Goal: Information Seeking & Learning: Learn about a topic

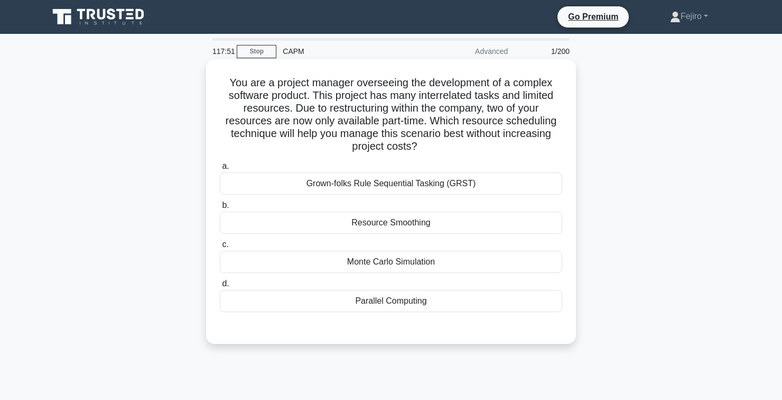
click at [423, 309] on div "Parallel Computing" at bounding box center [391, 301] width 342 height 22
click at [220, 287] on input "d. Parallel Computing" at bounding box center [220, 283] width 0 height 7
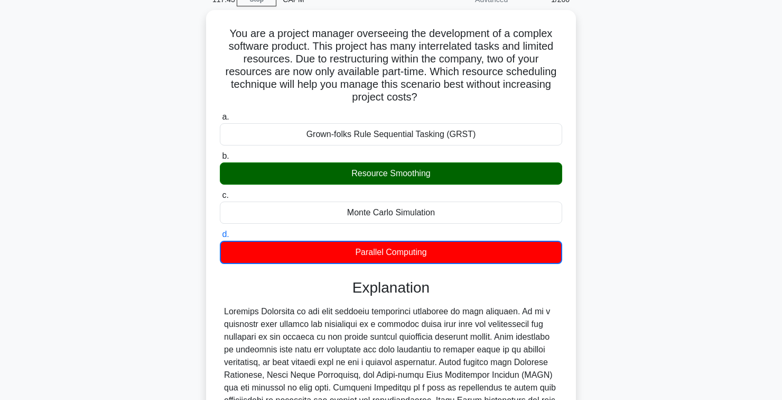
scroll to position [151, 0]
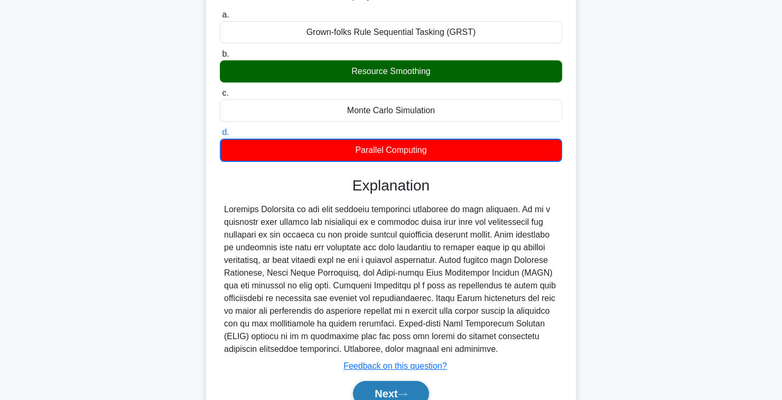
click at [393, 393] on button "Next" at bounding box center [391, 392] width 76 height 25
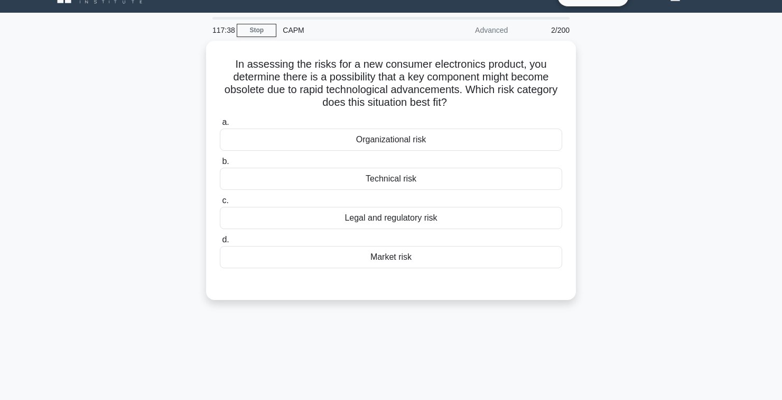
scroll to position [0, 0]
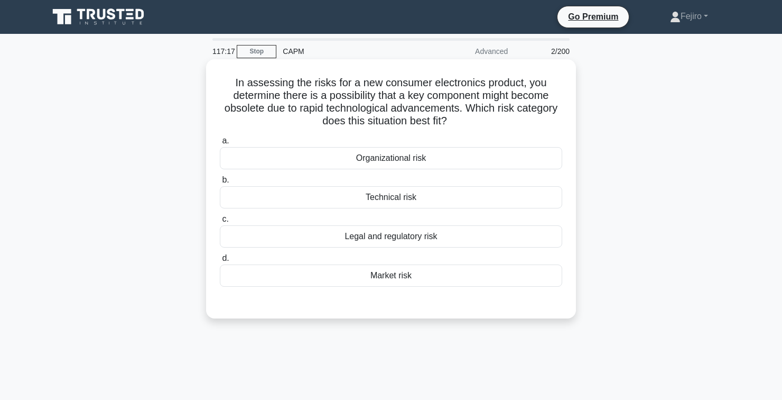
click at [415, 272] on div "Market risk" at bounding box center [391, 275] width 342 height 22
click at [220, 262] on input "d. Market risk" at bounding box center [220, 258] width 0 height 7
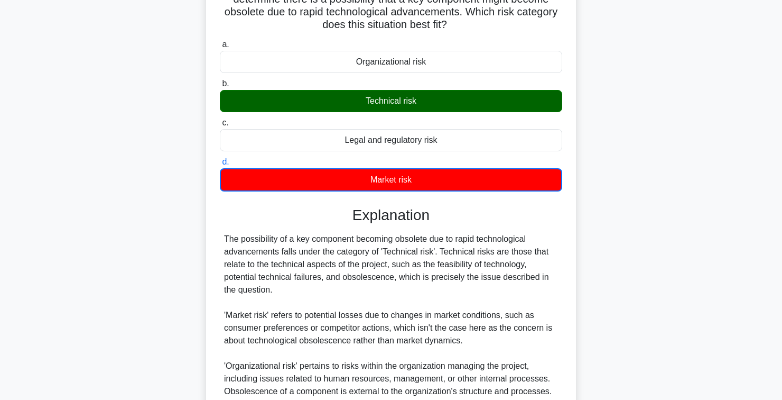
scroll to position [189, 0]
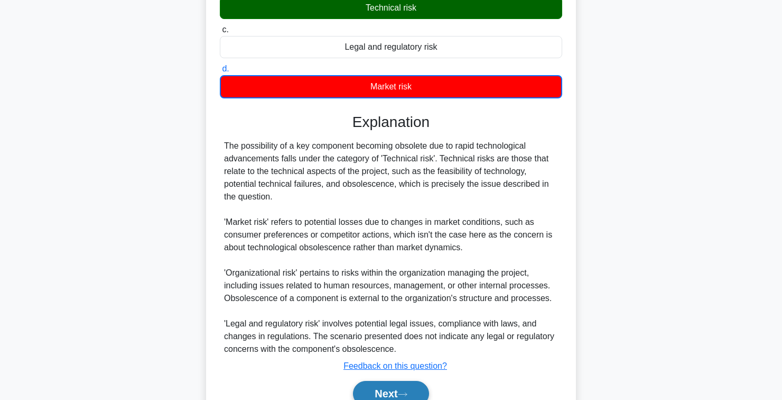
click at [387, 397] on button "Next" at bounding box center [391, 392] width 76 height 25
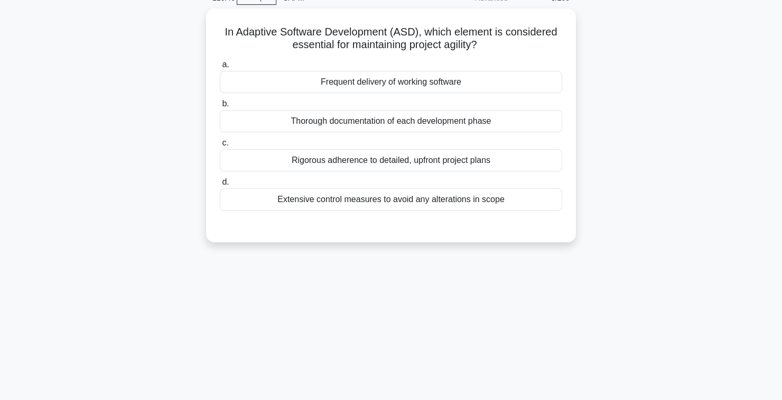
scroll to position [0, 0]
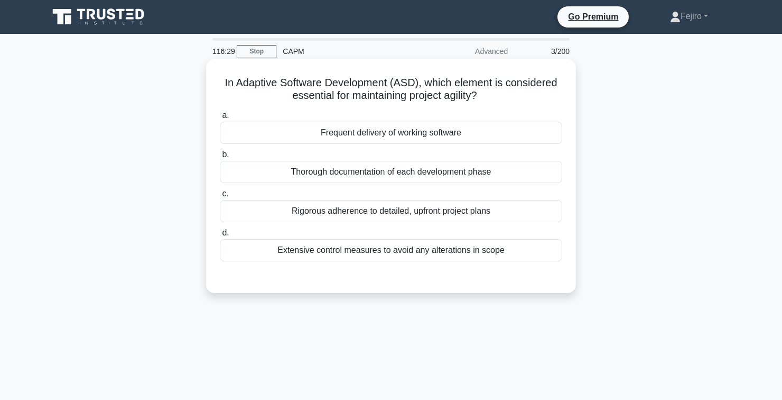
click at [469, 136] on div "Frequent delivery of working software" at bounding box center [391, 133] width 342 height 22
click at [220, 119] on input "a. Frequent delivery of working software" at bounding box center [220, 115] width 0 height 7
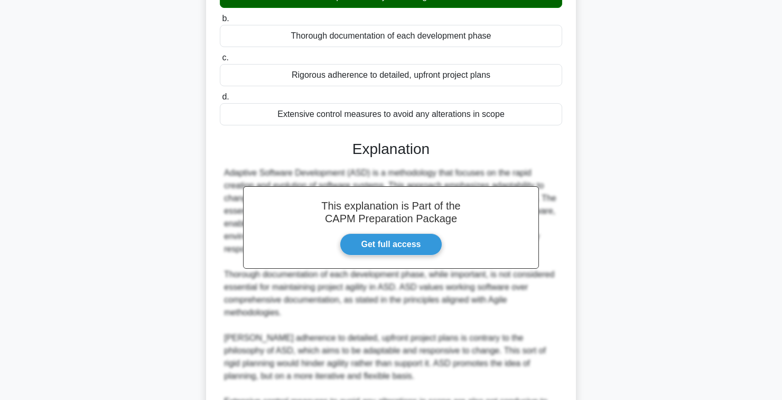
scroll to position [213, 0]
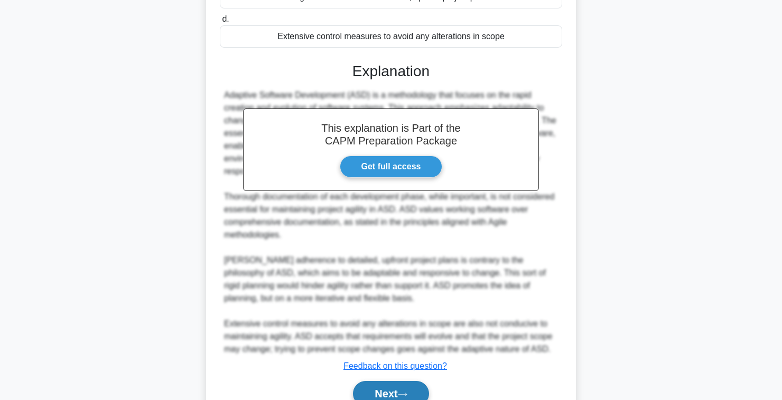
click at [388, 399] on button "Next" at bounding box center [391, 392] width 76 height 25
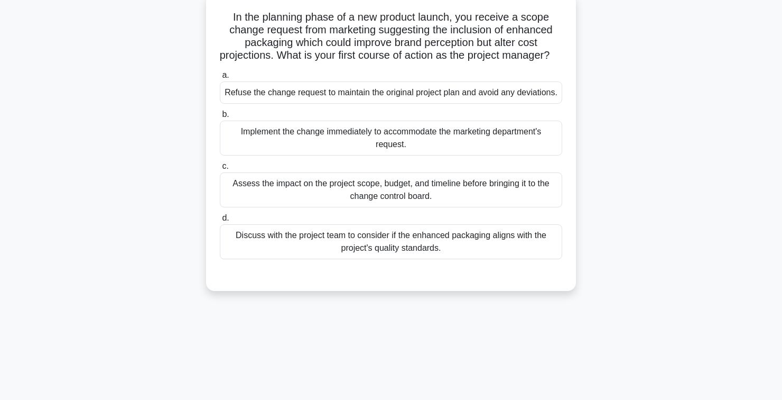
scroll to position [0, 0]
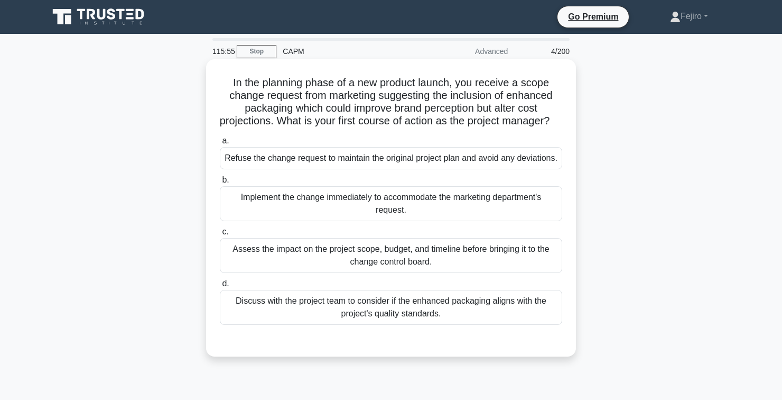
click at [506, 262] on div "Assess the impact on the project scope, budget, and timeline before bringing it…" at bounding box center [391, 255] width 342 height 35
click at [220, 235] on input "c. Assess the impact on the project scope, budget, and timeline before bringing…" at bounding box center [220, 231] width 0 height 7
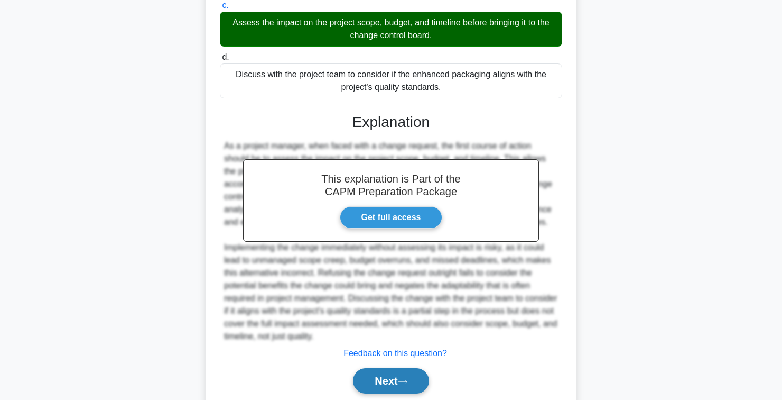
click at [392, 393] on button "Next" at bounding box center [391, 380] width 76 height 25
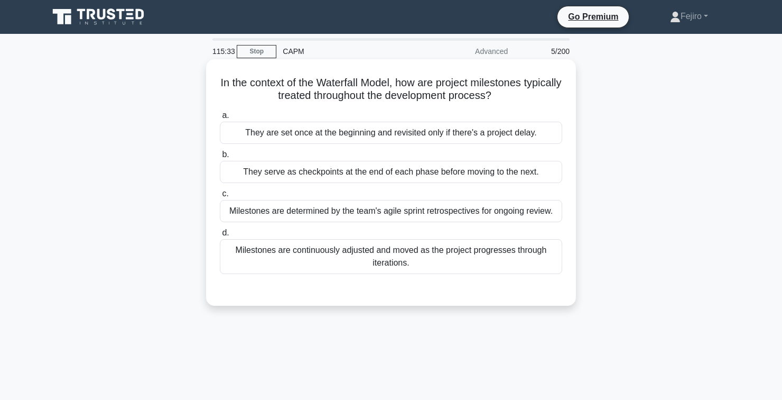
click at [523, 255] on div "Milestones are continuously adjusted and moved as the project progresses throug…" at bounding box center [391, 256] width 342 height 35
click at [220, 236] on input "d. Milestones are continuously adjusted and moved as the project progresses thr…" at bounding box center [220, 232] width 0 height 7
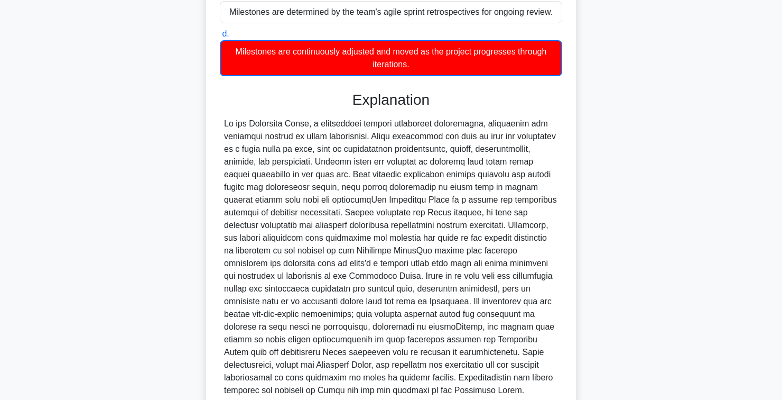
scroll to position [240, 0]
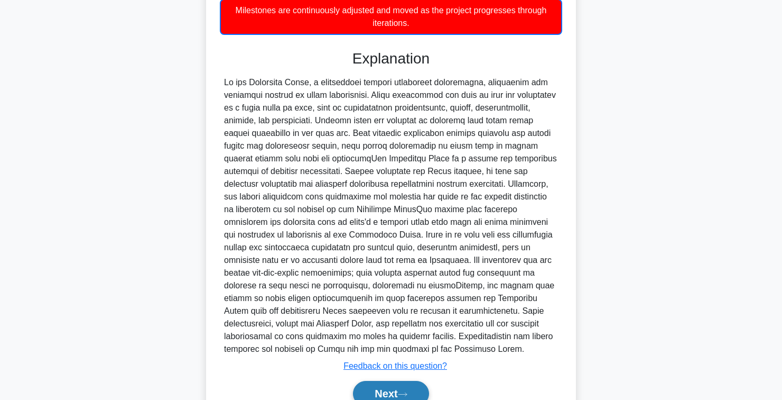
click at [389, 399] on button "Next" at bounding box center [391, 392] width 76 height 25
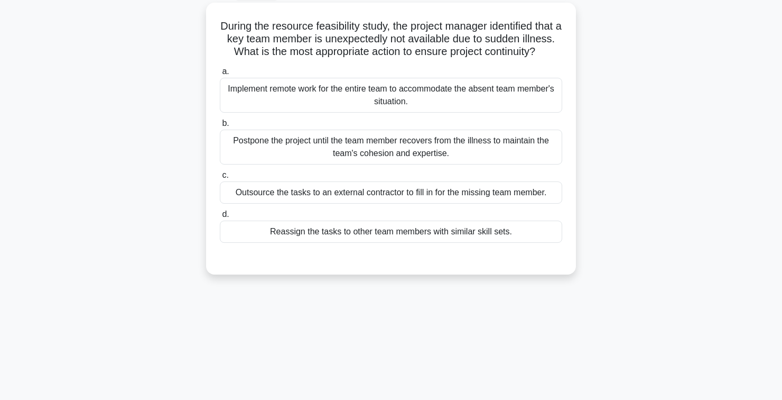
scroll to position [0, 0]
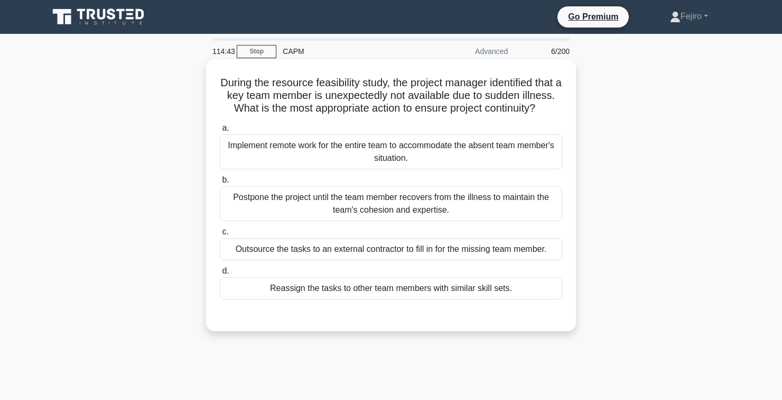
click at [513, 287] on div "Reassign the tasks to other team members with similar skill sets." at bounding box center [391, 288] width 342 height 22
click at [220, 274] on input "d. Reassign the tasks to other team members with similar skill sets." at bounding box center [220, 270] width 0 height 7
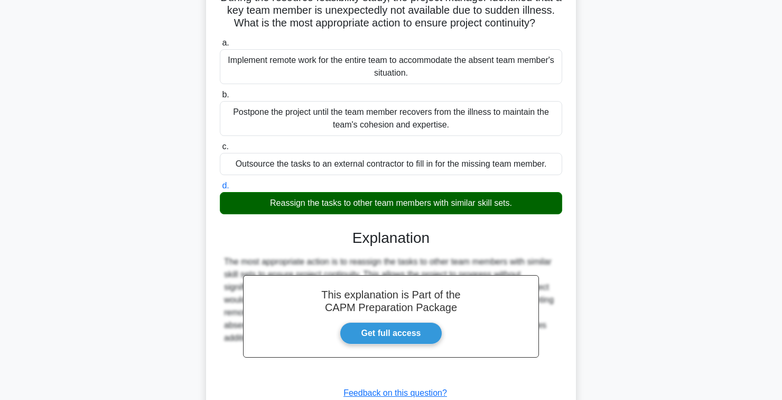
scroll to position [120, 0]
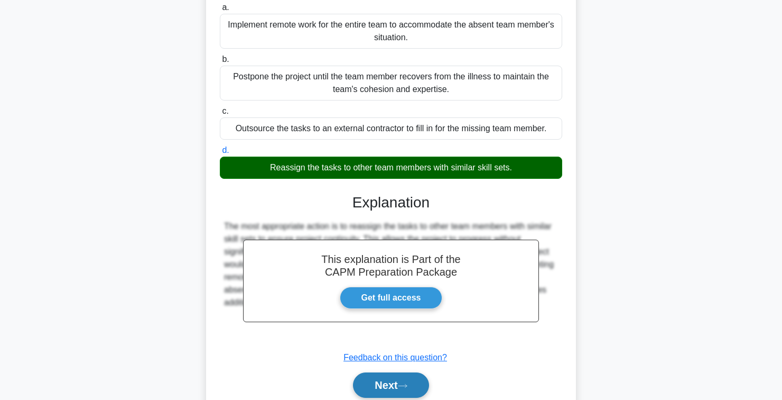
click at [401, 388] on button "Next" at bounding box center [391, 384] width 76 height 25
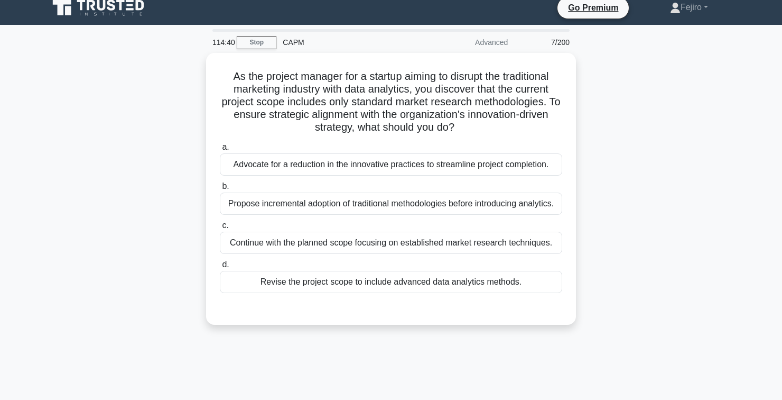
scroll to position [0, 0]
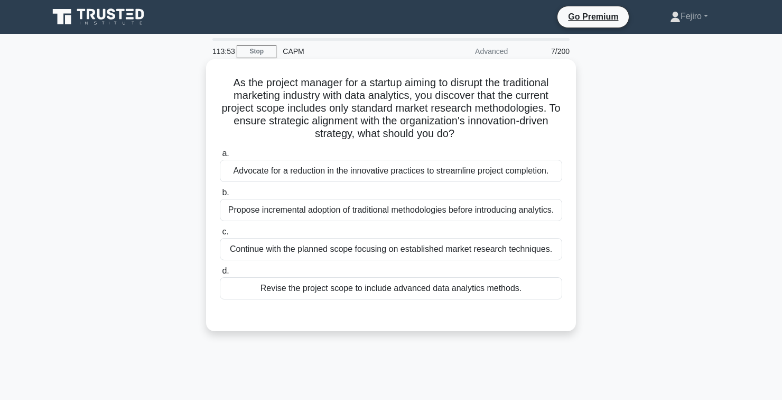
click at [491, 286] on div "Revise the project scope to include advanced data analytics methods." at bounding box center [391, 288] width 342 height 22
click at [220, 274] on input "d. Revise the project scope to include advanced data analytics methods." at bounding box center [220, 270] width 0 height 7
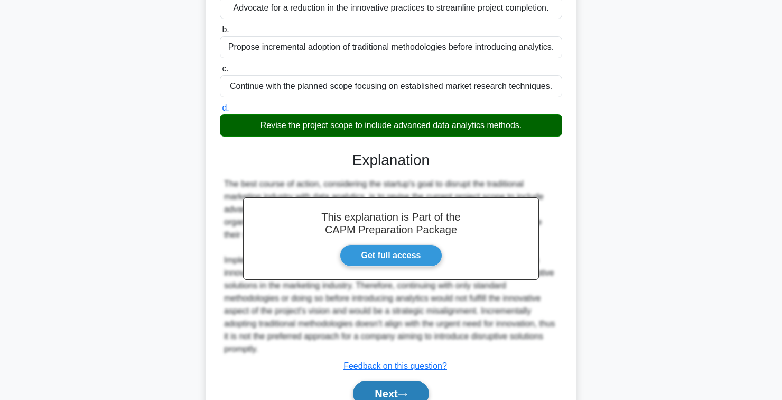
click at [400, 395] on button "Next" at bounding box center [391, 392] width 76 height 25
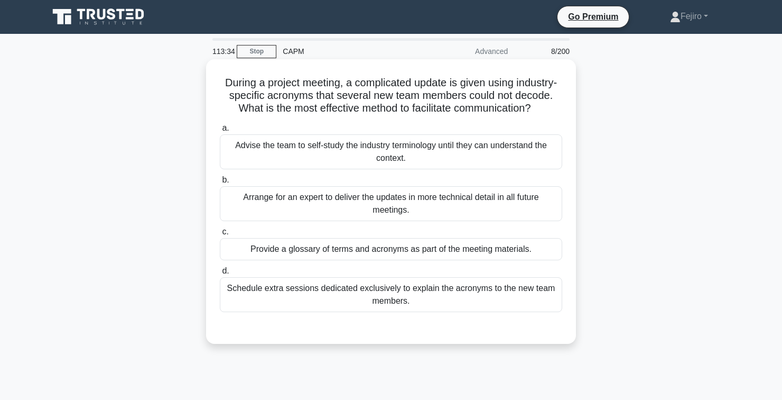
click at [522, 254] on div "Provide a glossary of terms and acronyms as part of the meeting materials." at bounding box center [391, 249] width 342 height 22
click at [220, 235] on input "c. Provide a glossary of terms and acronyms as part of the meeting materials." at bounding box center [220, 231] width 0 height 7
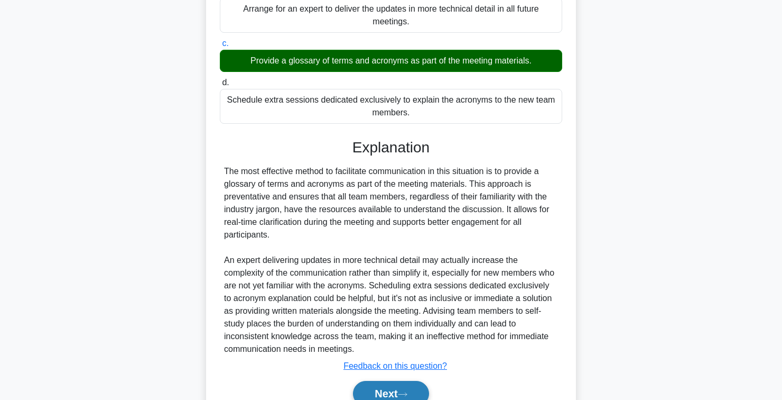
click at [390, 399] on button "Next" at bounding box center [391, 392] width 76 height 25
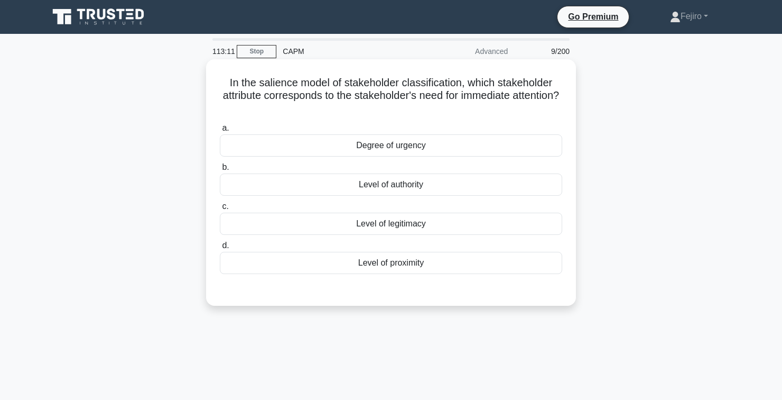
click at [499, 257] on div "Level of proximity" at bounding box center [391, 263] width 342 height 22
click at [220, 249] on input "d. Level of proximity" at bounding box center [220, 245] width 0 height 7
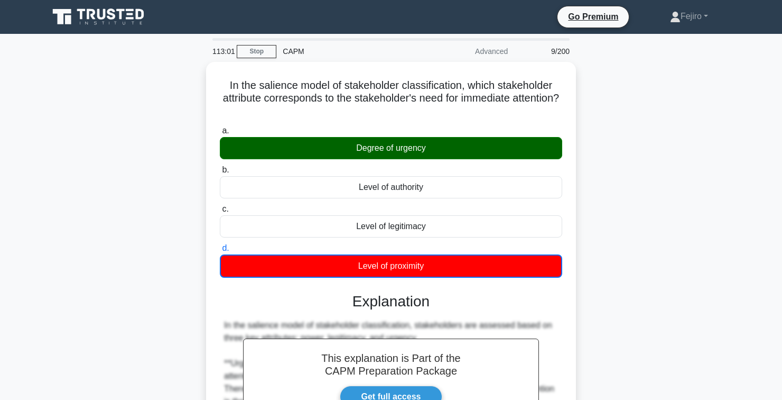
scroll to position [164, 0]
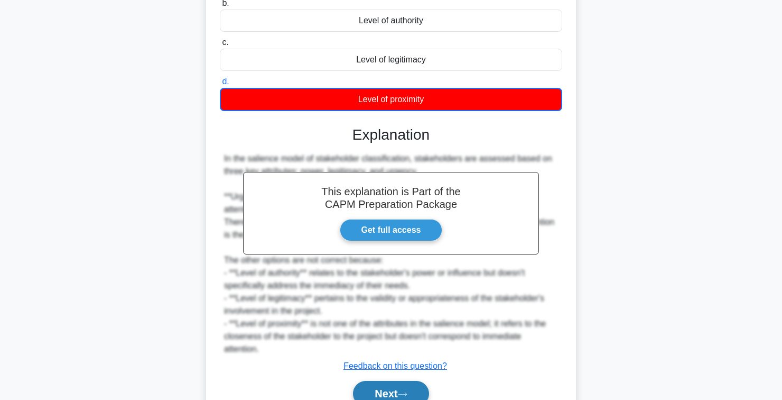
click at [396, 394] on button "Next" at bounding box center [391, 392] width 76 height 25
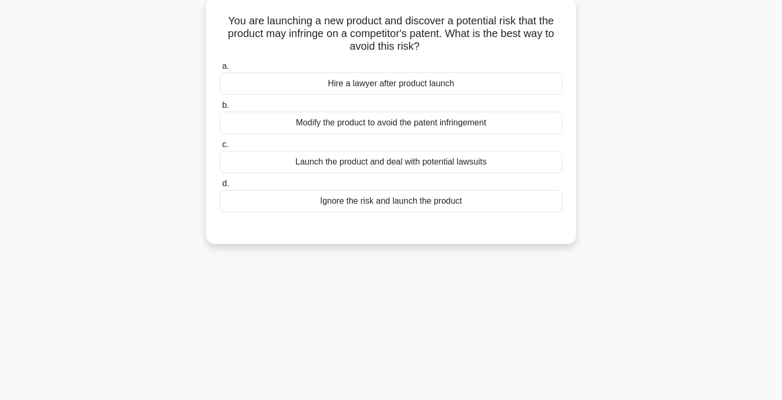
scroll to position [0, 0]
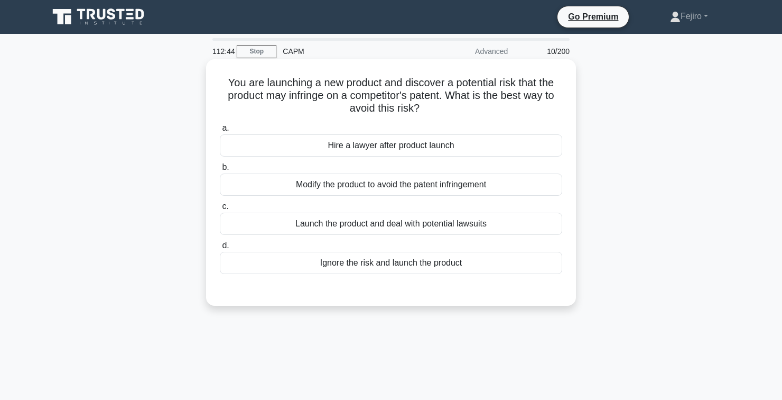
click at [525, 180] on div "Modify the product to avoid the patent infringement" at bounding box center [391, 184] width 342 height 22
click at [220, 171] on input "b. Modify the product to avoid the patent infringement" at bounding box center [220, 167] width 0 height 7
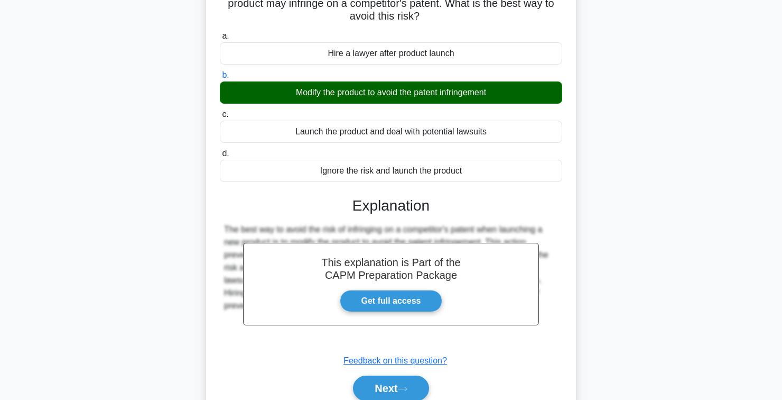
scroll to position [120, 0]
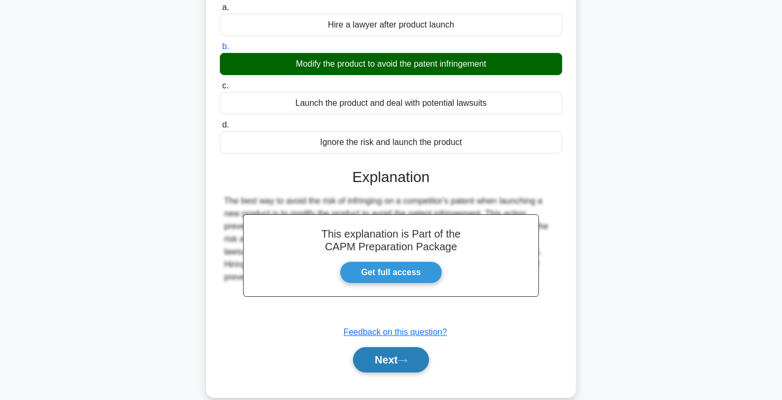
click at [400, 363] on button "Next" at bounding box center [391, 359] width 76 height 25
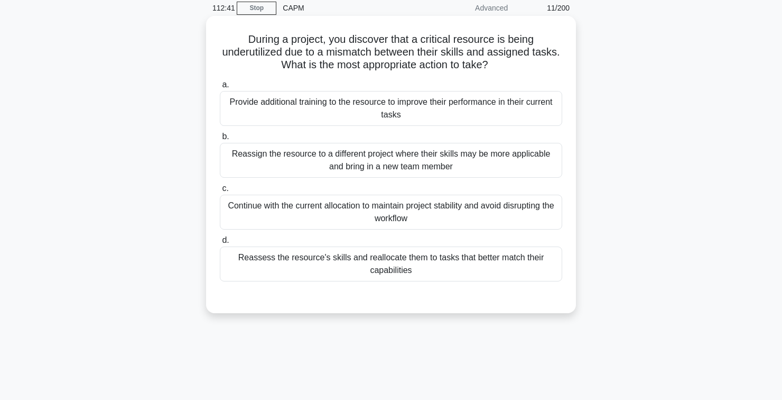
scroll to position [0, 0]
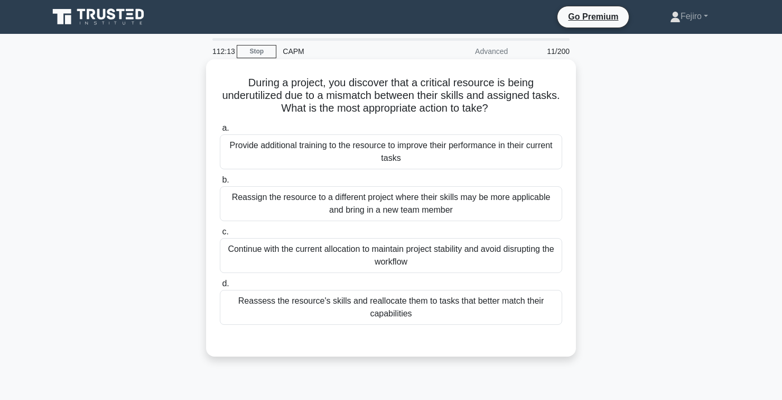
click at [510, 311] on div "Reassess the resource's skills and reallocate them to tasks that better match t…" at bounding box center [391, 307] width 342 height 35
click at [220, 287] on input "d. Reassess the resource's skills and reallocate them to tasks that better matc…" at bounding box center [220, 283] width 0 height 7
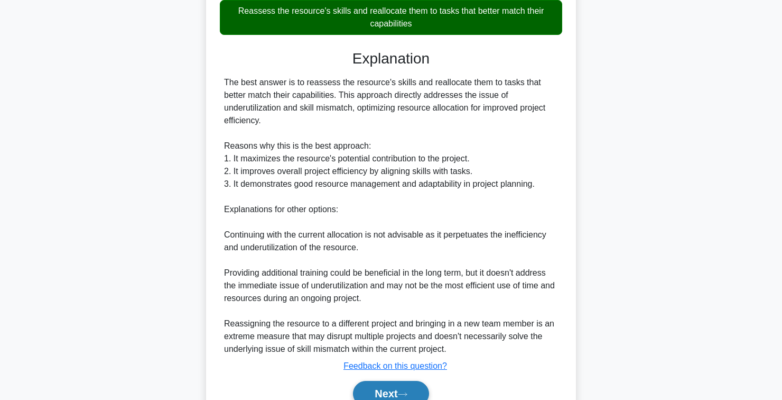
click at [398, 398] on button "Next" at bounding box center [391, 392] width 76 height 25
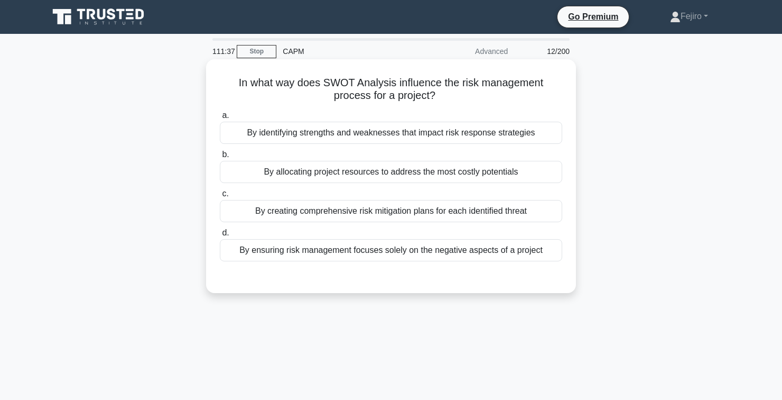
click at [518, 212] on div "By creating comprehensive risk mitigation plans for each identified threat" at bounding box center [391, 211] width 342 height 22
click at [220, 197] on input "c. By creating comprehensive risk mitigation plans for each identified threat" at bounding box center [220, 193] width 0 height 7
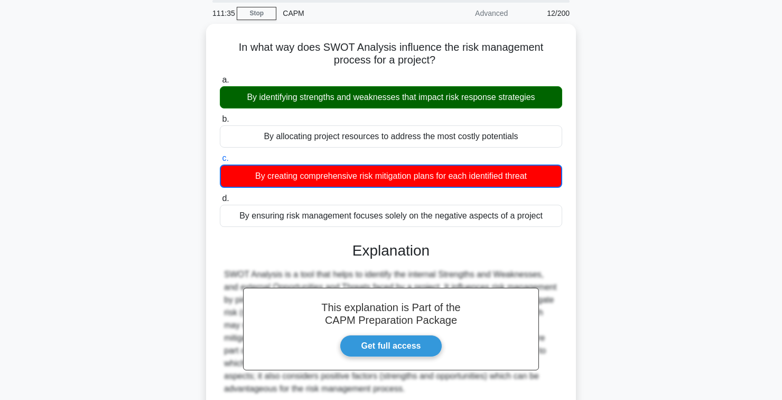
scroll to position [120, 0]
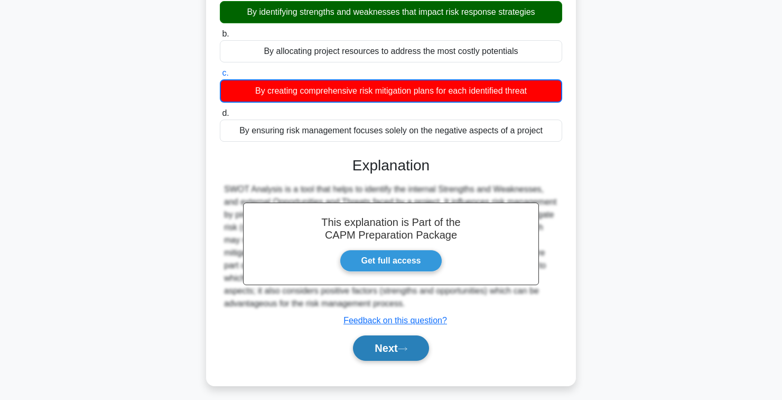
click at [396, 355] on button "Next" at bounding box center [391, 347] width 76 height 25
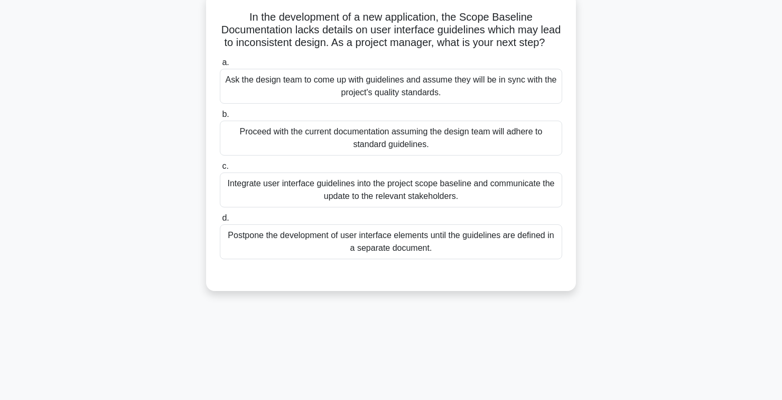
scroll to position [0, 0]
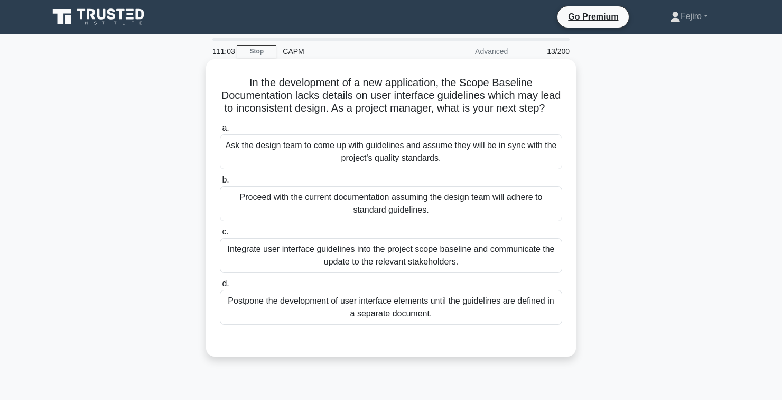
click at [514, 252] on div "Integrate user interface guidelines into the project scope baseline and communi…" at bounding box center [391, 255] width 342 height 35
click at [220, 235] on input "c. Integrate user interface guidelines into the project scope baseline and comm…" at bounding box center [220, 231] width 0 height 7
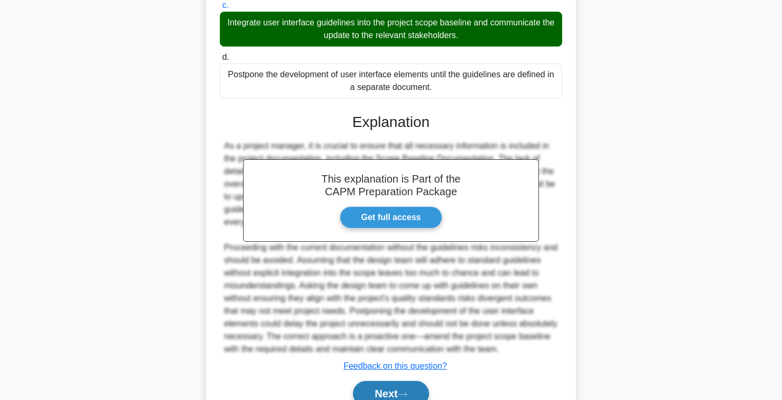
click at [394, 395] on button "Next" at bounding box center [391, 392] width 76 height 25
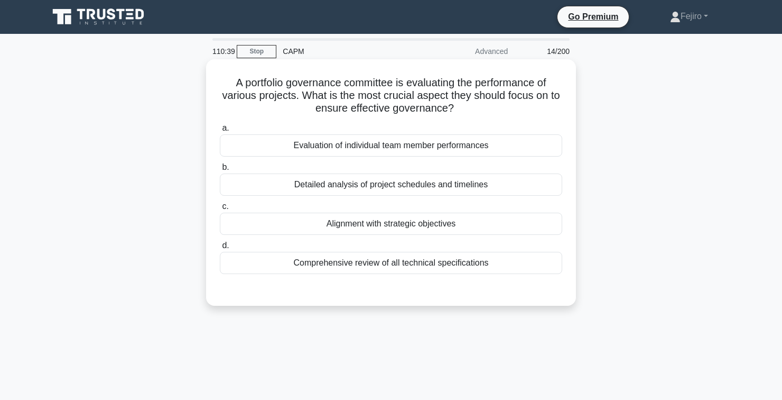
click at [428, 224] on div "Alignment with strategic objectives" at bounding box center [391, 223] width 342 height 22
click at [220, 210] on input "c. Alignment with strategic objectives" at bounding box center [220, 206] width 0 height 7
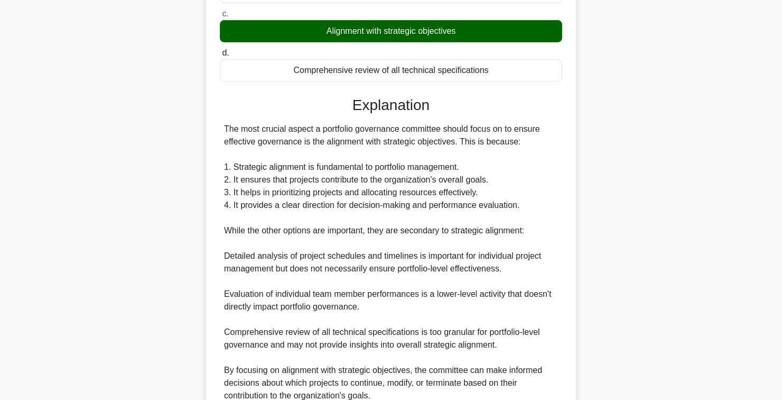
scroll to position [239, 0]
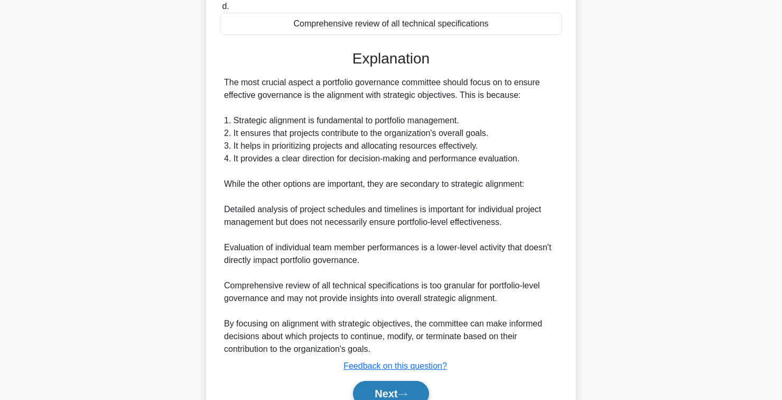
click at [379, 396] on button "Next" at bounding box center [391, 392] width 76 height 25
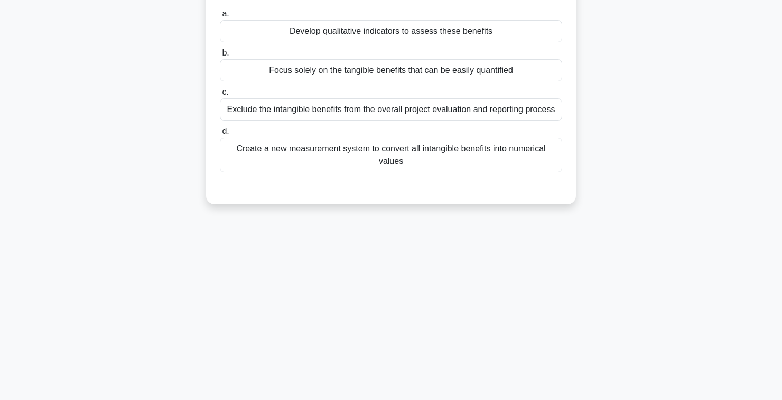
scroll to position [0, 0]
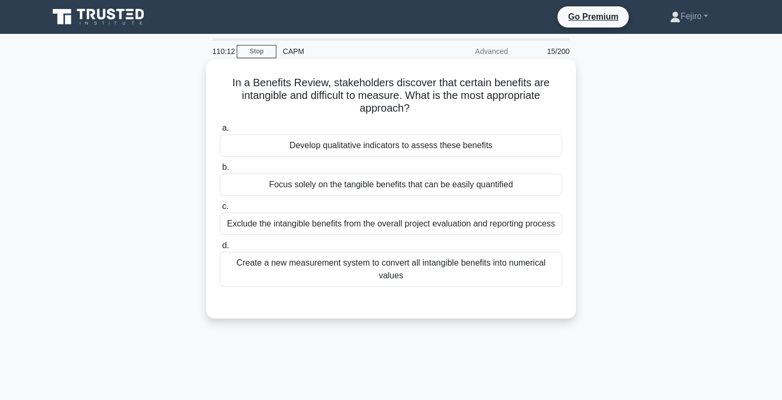
click at [500, 143] on div "Develop qualitative indicators to assess these benefits" at bounding box center [391, 145] width 342 height 22
click at [220, 132] on input "a. Develop qualitative indicators to assess these benefits" at bounding box center [220, 128] width 0 height 7
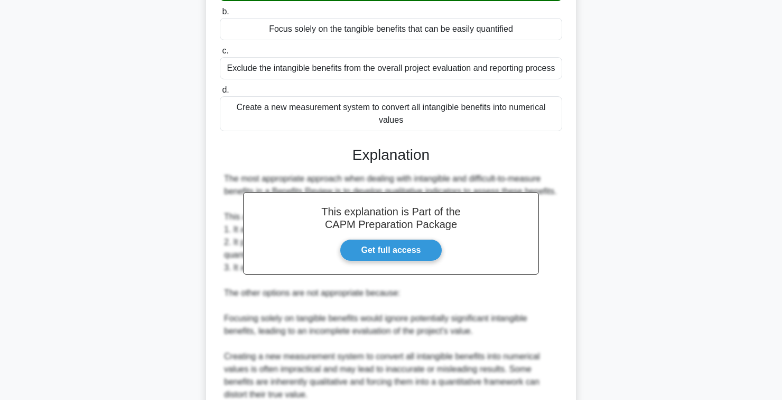
scroll to position [264, 0]
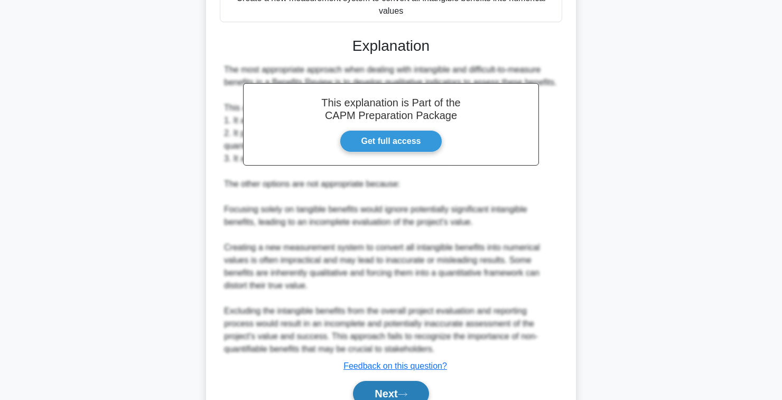
click at [396, 395] on button "Next" at bounding box center [391, 392] width 76 height 25
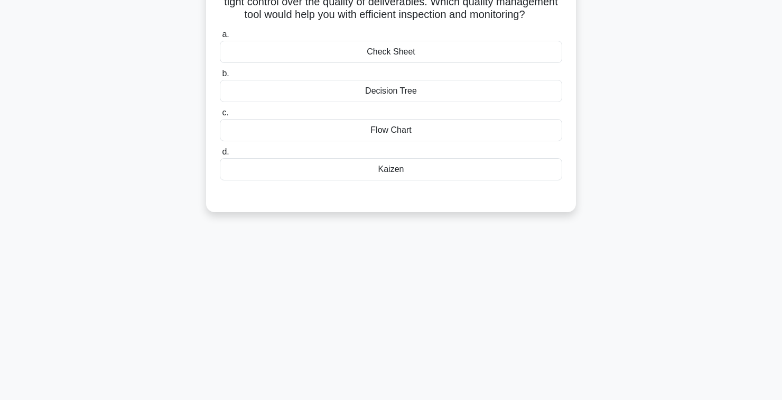
scroll to position [0, 0]
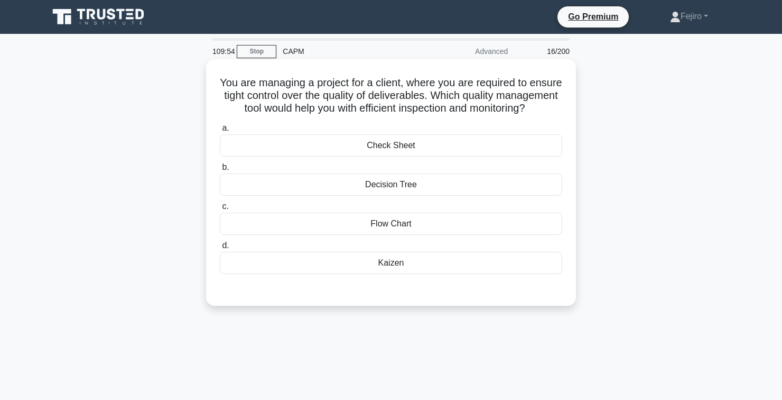
click at [450, 144] on div "Check Sheet" at bounding box center [391, 145] width 342 height 22
click at [220, 132] on input "a. Check Sheet" at bounding box center [220, 128] width 0 height 7
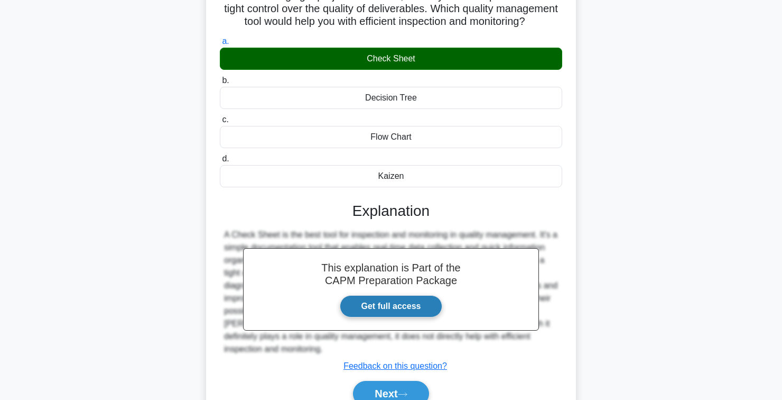
scroll to position [120, 0]
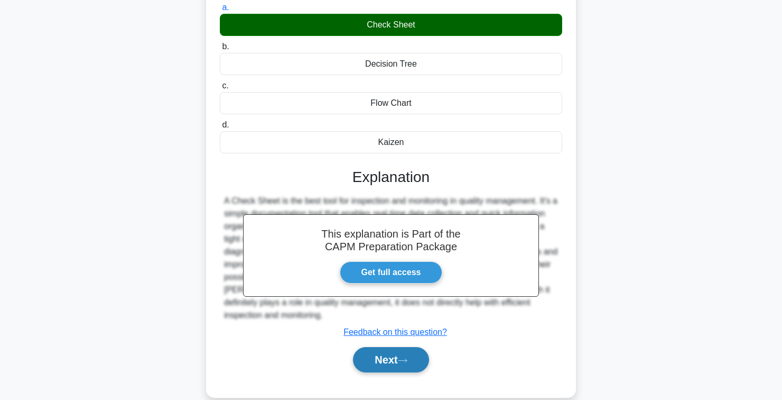
click at [394, 360] on button "Next" at bounding box center [391, 359] width 76 height 25
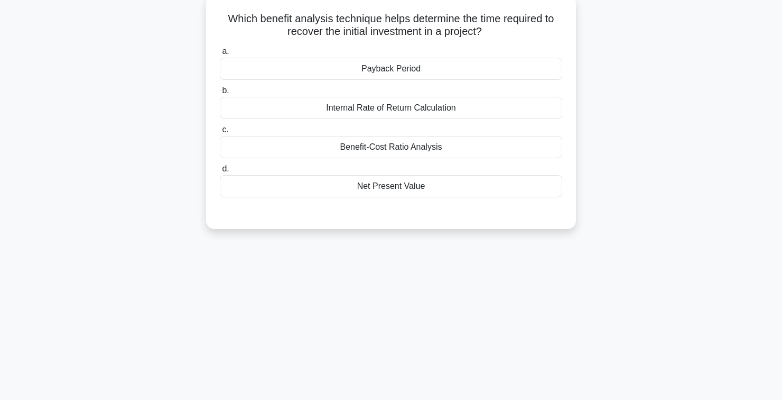
scroll to position [0, 0]
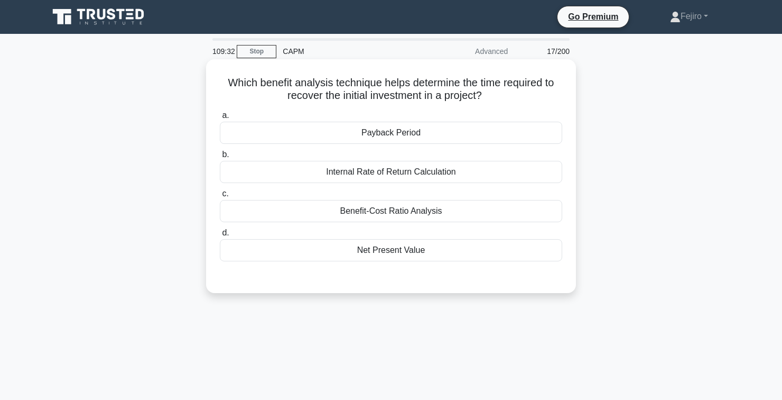
click at [445, 171] on div "Internal Rate of Return Calculation" at bounding box center [391, 172] width 342 height 22
click at [220, 158] on input "b. Internal Rate of Return Calculation" at bounding box center [220, 154] width 0 height 7
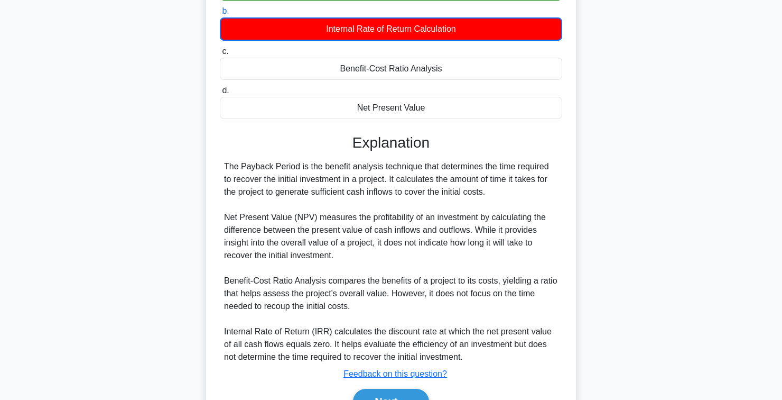
scroll to position [150, 0]
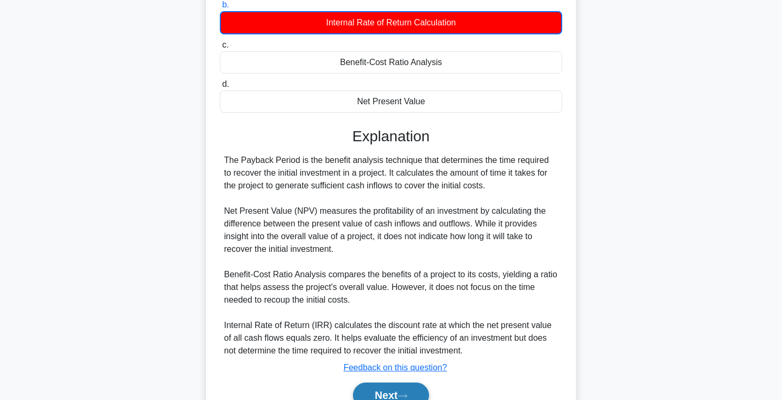
click at [397, 399] on button "Next" at bounding box center [391, 394] width 76 height 25
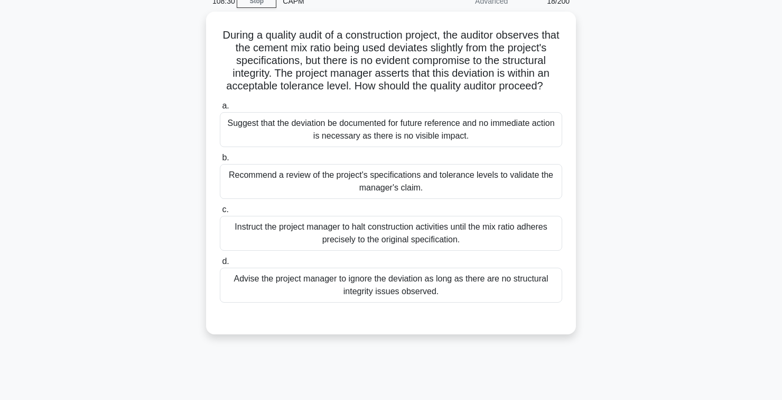
scroll to position [30, 0]
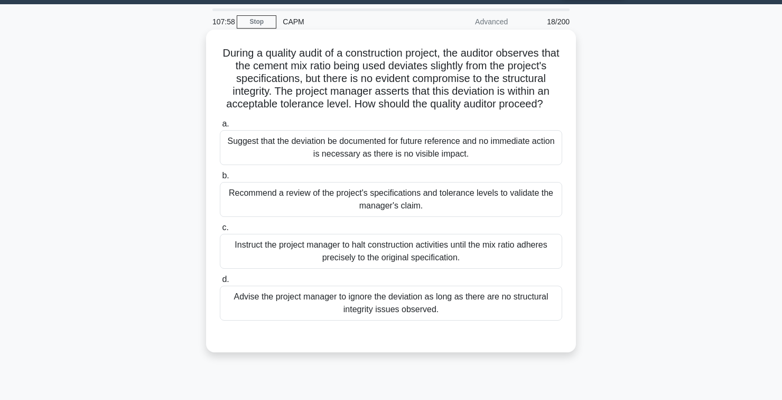
click at [396, 205] on div "Recommend a review of the project's specifications and tolerance levels to vali…" at bounding box center [391, 199] width 342 height 35
click at [220, 179] on input "b. Recommend a review of the project's specifications and tolerance levels to v…" at bounding box center [220, 175] width 0 height 7
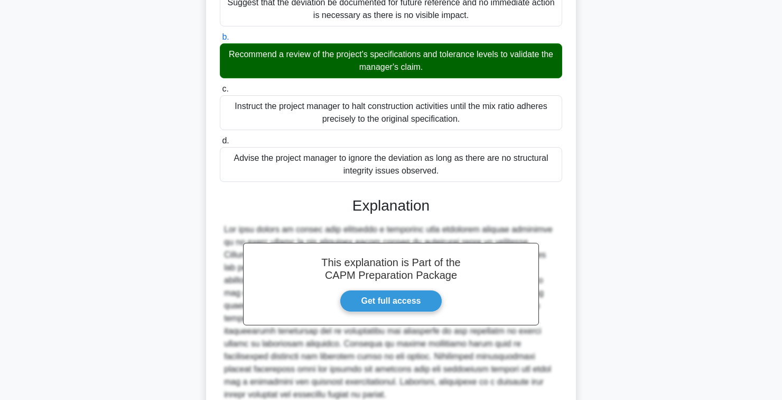
scroll to position [213, 0]
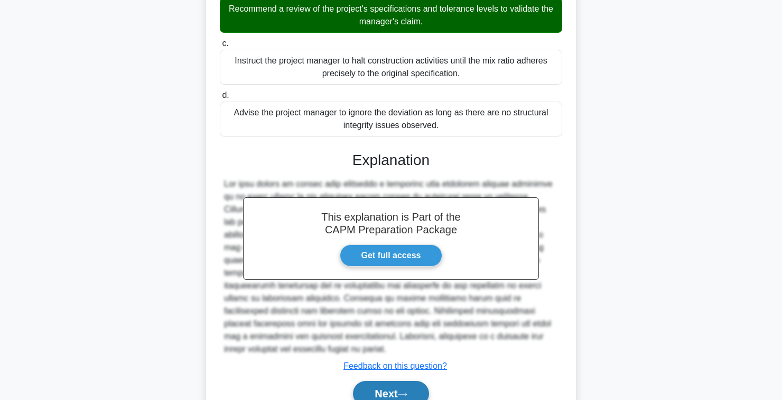
click at [402, 388] on button "Next" at bounding box center [391, 392] width 76 height 25
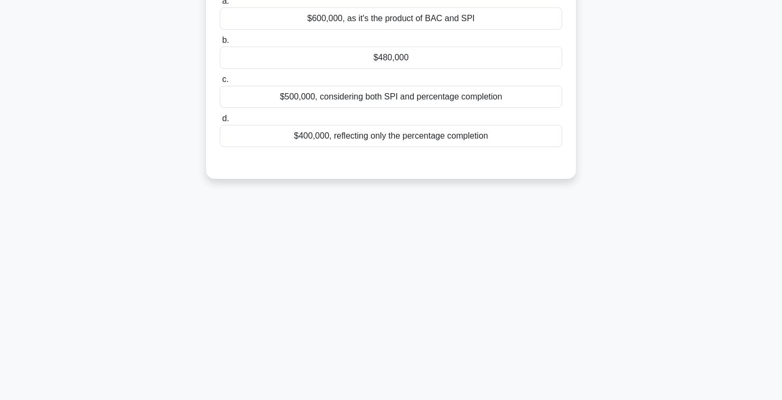
scroll to position [0, 0]
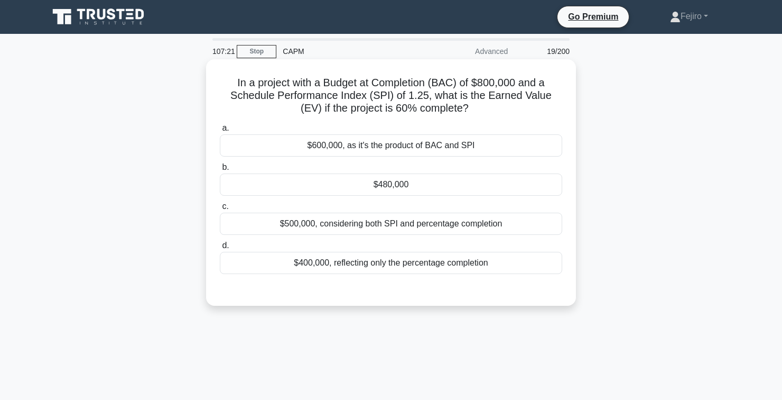
click at [510, 138] on div "$600,000, as it's the product of BAC and SPI" at bounding box center [391, 145] width 342 height 22
click at [220, 132] on input "a. $600,000, as it's the product of BAC and SPI" at bounding box center [220, 128] width 0 height 7
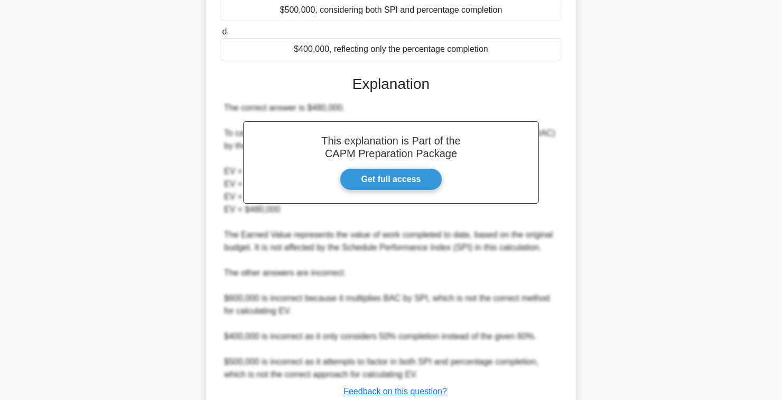
scroll to position [225, 0]
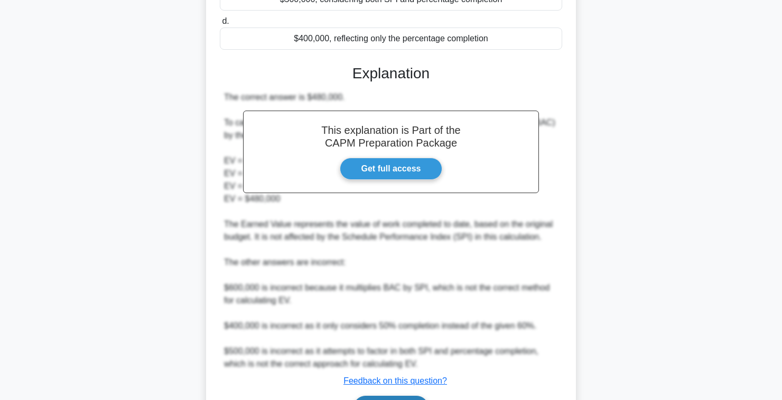
click at [394, 399] on button "Next" at bounding box center [391, 407] width 76 height 25
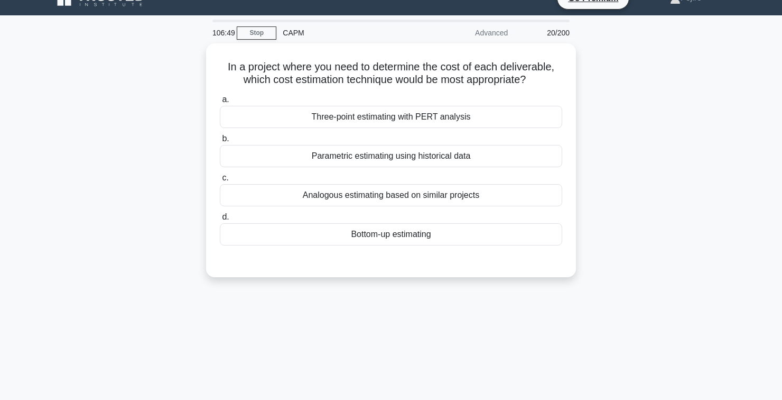
scroll to position [0, 0]
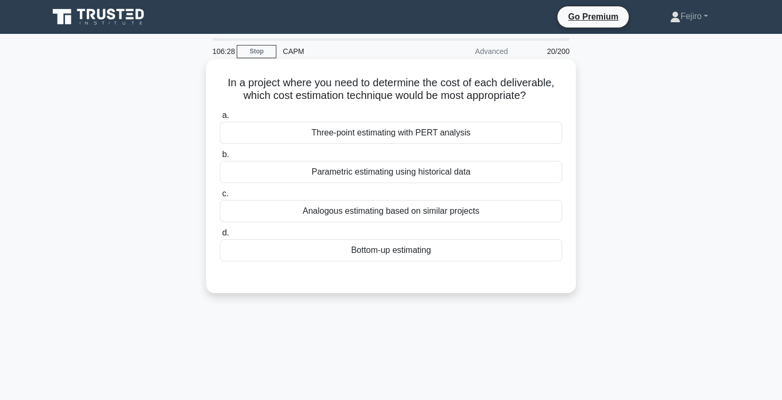
click at [444, 127] on div "Three-point estimating with PERT analysis" at bounding box center [391, 133] width 342 height 22
click at [220, 119] on input "a. Three-point estimating with PERT analysis" at bounding box center [220, 115] width 0 height 7
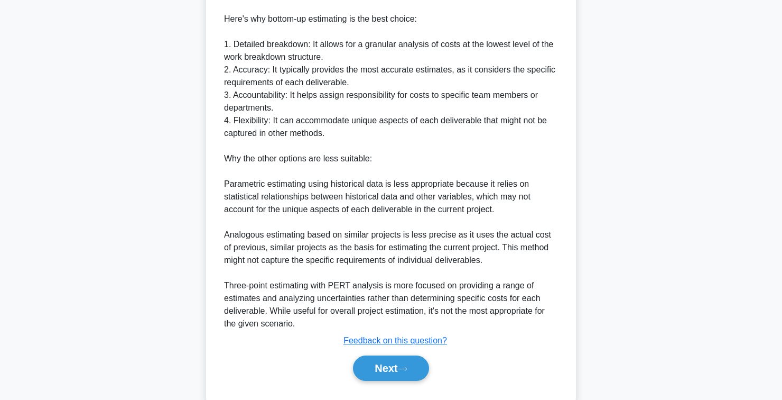
scroll to position [367, 0]
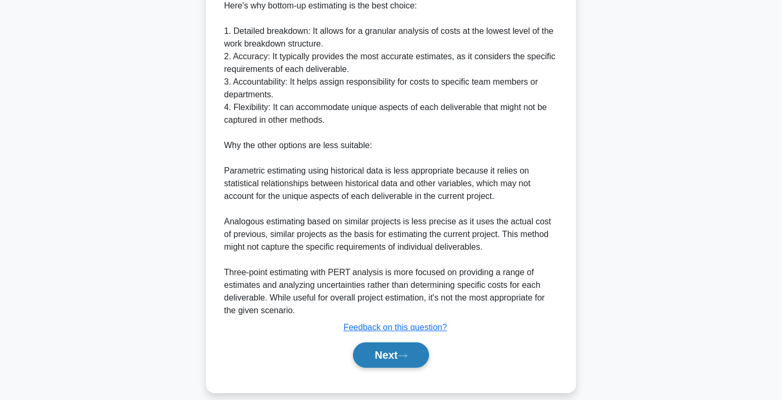
click at [401, 367] on button "Next" at bounding box center [391, 354] width 76 height 25
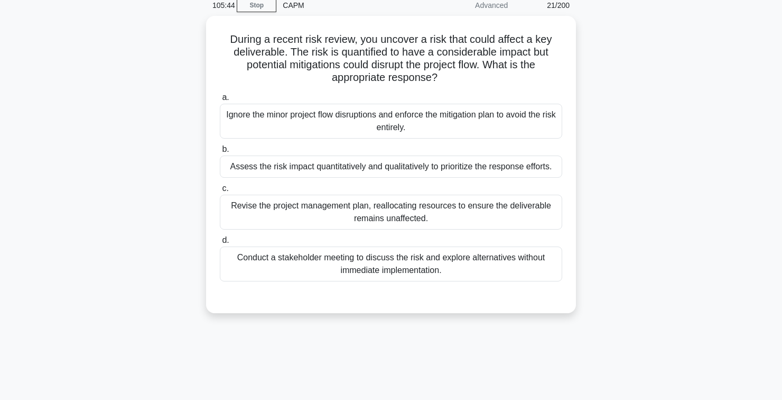
scroll to position [0, 0]
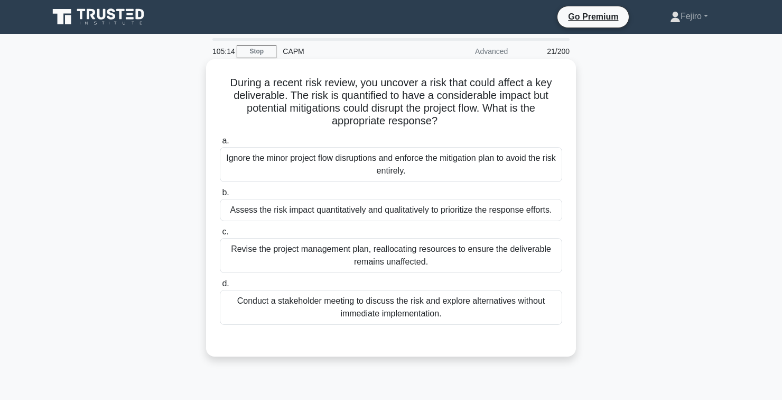
click at [318, 310] on div "Conduct a stakeholder meeting to discuss the risk and explore alternatives with…" at bounding box center [391, 307] width 342 height 35
click at [220, 287] on input "d. Conduct a stakeholder meeting to discuss the risk and explore alternatives w…" at bounding box center [220, 283] width 0 height 7
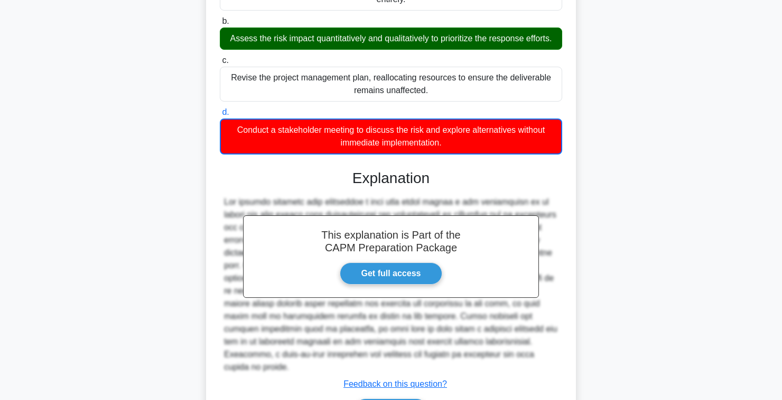
scroll to position [177, 0]
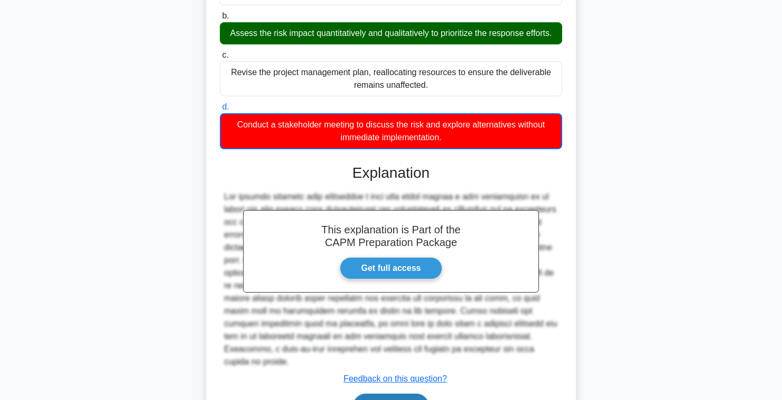
click at [398, 396] on button "Next" at bounding box center [391, 405] width 76 height 25
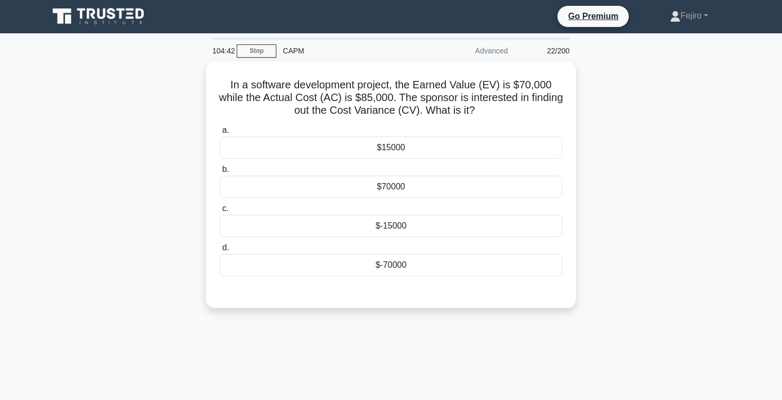
scroll to position [0, 0]
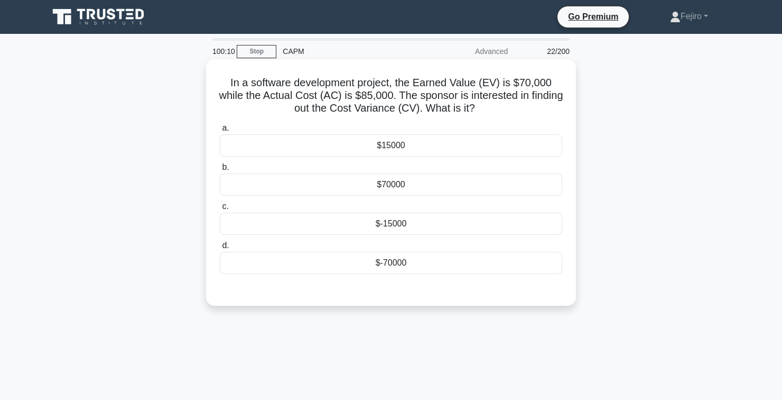
click at [466, 141] on div "$15000" at bounding box center [391, 145] width 342 height 22
click at [220, 132] on input "a. $15000" at bounding box center [220, 128] width 0 height 7
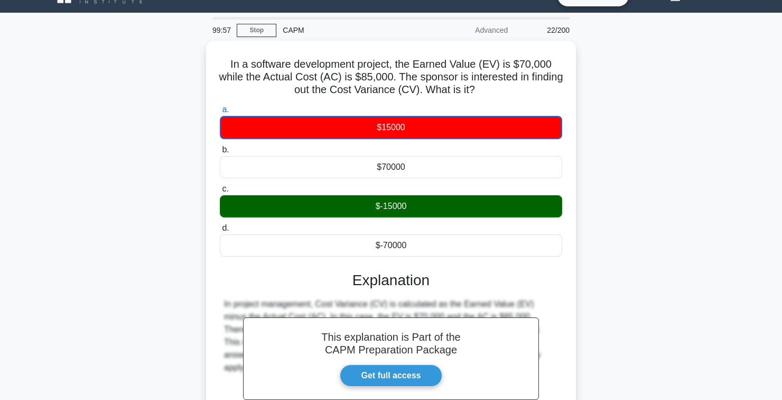
scroll to position [120, 0]
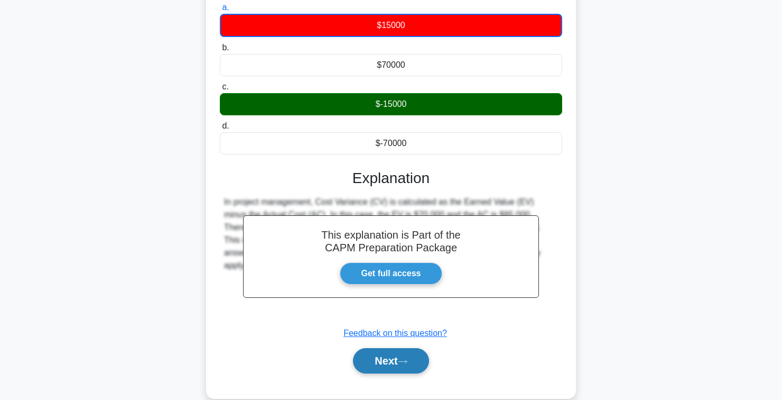
click at [401, 368] on button "Next" at bounding box center [391, 360] width 76 height 25
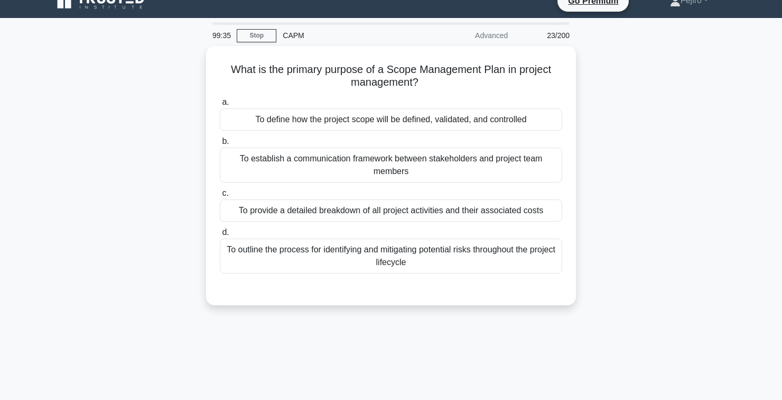
scroll to position [0, 0]
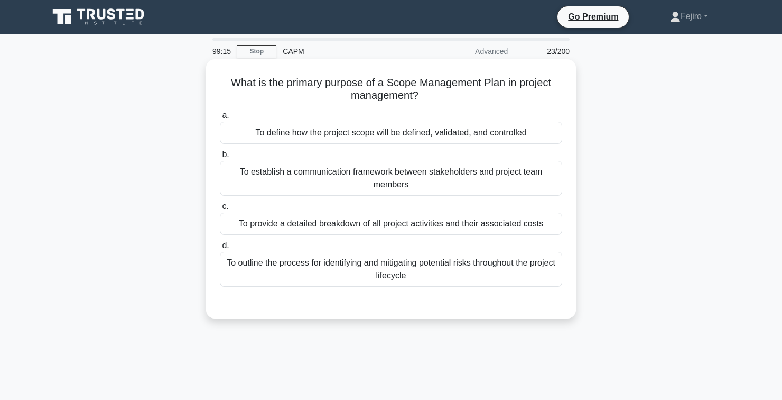
click at [498, 225] on div "To provide a detailed breakdown of all project activities and their associated …" at bounding box center [391, 223] width 342 height 22
click at [220, 210] on input "c. To provide a detailed breakdown of all project activities and their associat…" at bounding box center [220, 206] width 0 height 7
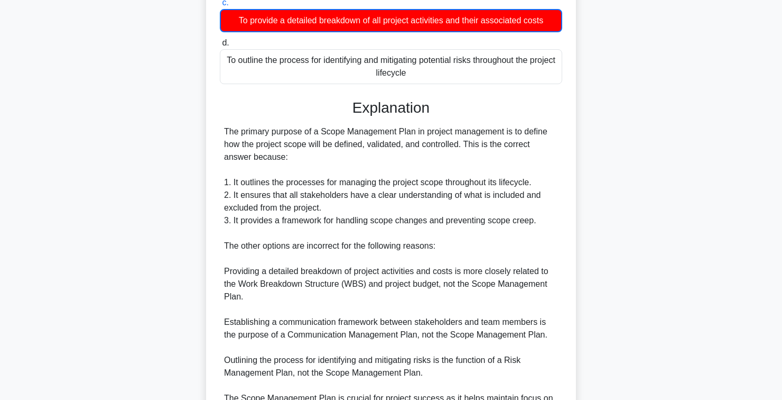
scroll to position [278, 0]
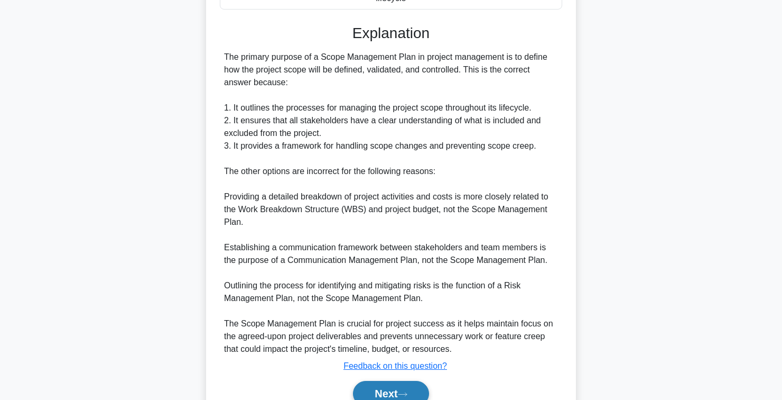
click at [397, 396] on button "Next" at bounding box center [391, 392] width 76 height 25
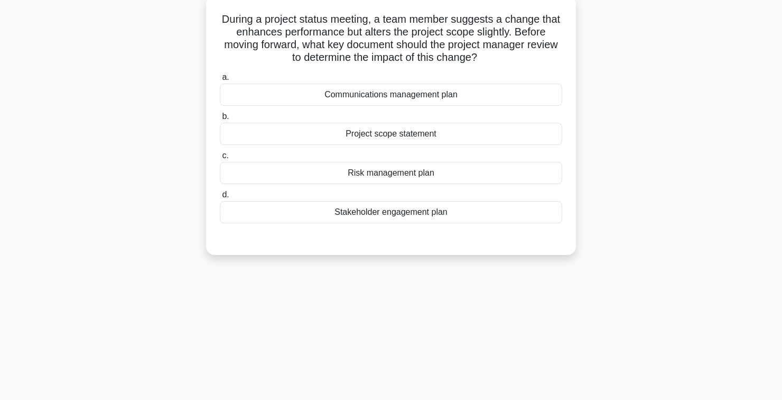
scroll to position [0, 0]
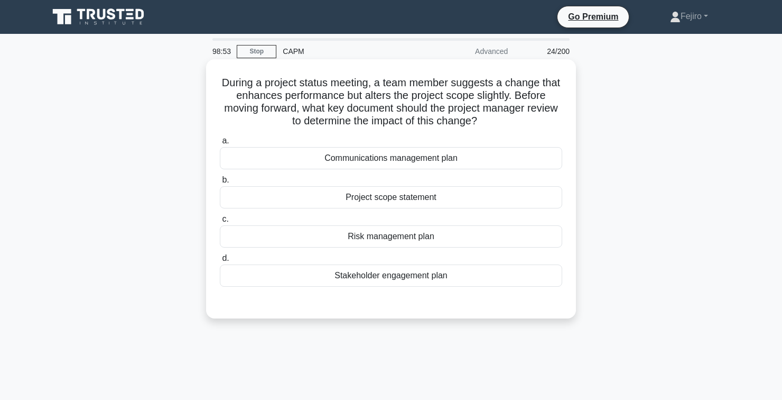
click at [454, 194] on div "Project scope statement" at bounding box center [391, 197] width 342 height 22
click at [220, 183] on input "b. Project scope statement" at bounding box center [220, 180] width 0 height 7
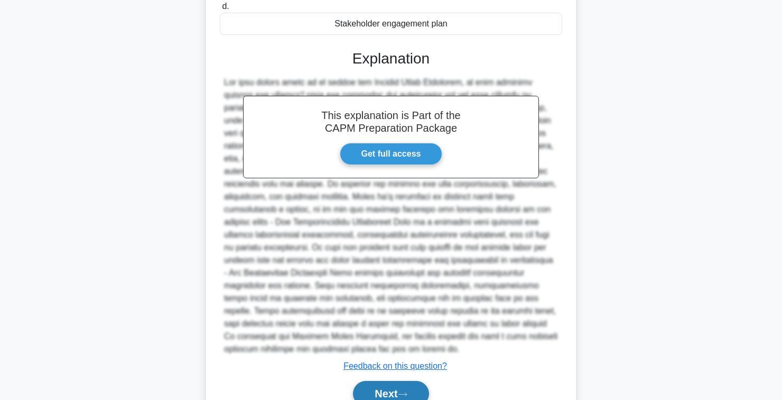
click at [401, 396] on button "Next" at bounding box center [391, 392] width 76 height 25
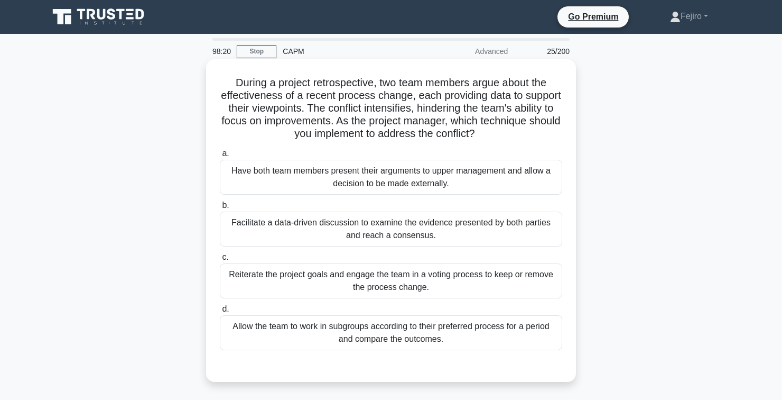
click at [505, 281] on div "Reiterate the project goals and engage the team in a voting process to keep or …" at bounding box center [391, 280] width 342 height 35
click at [220, 261] on input "c. Reiterate the project goals and engage the team in a voting process to keep …" at bounding box center [220, 257] width 0 height 7
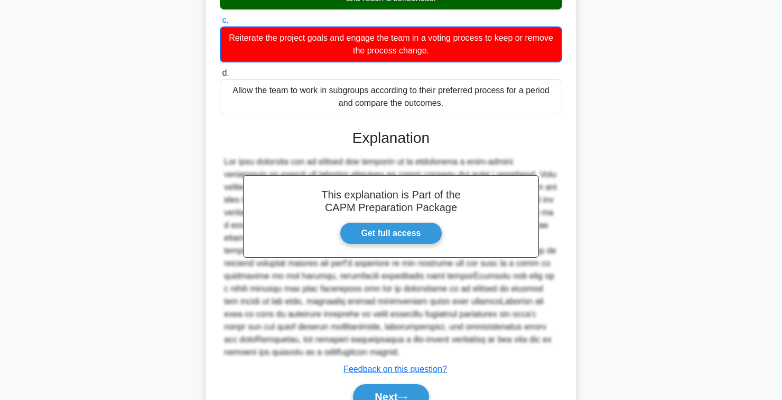
scroll to position [240, 0]
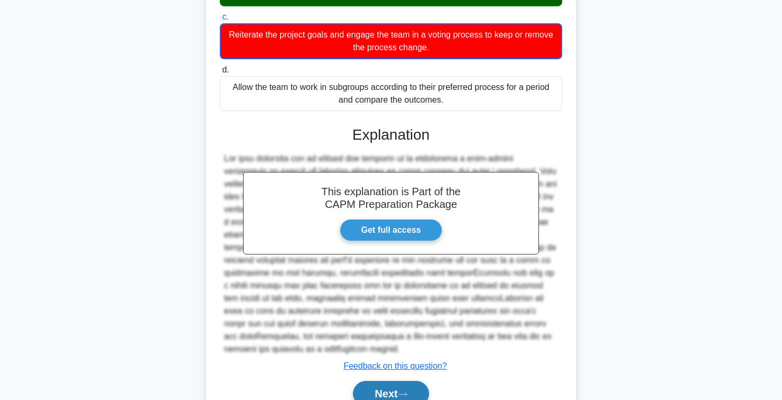
click at [401, 388] on button "Next" at bounding box center [391, 392] width 76 height 25
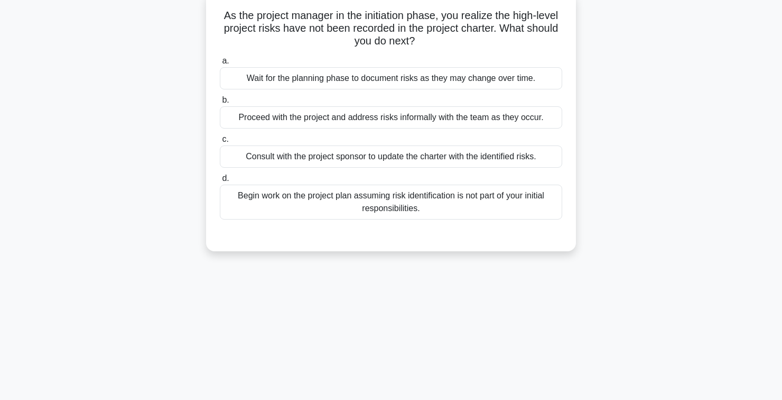
scroll to position [0, 0]
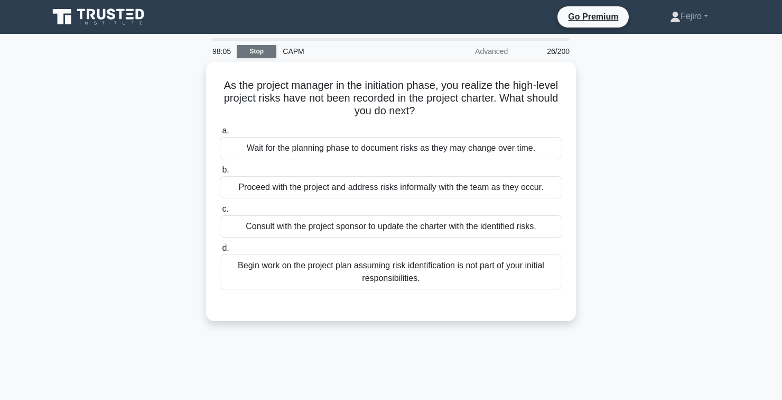
click at [265, 53] on link "Stop" at bounding box center [257, 51] width 40 height 13
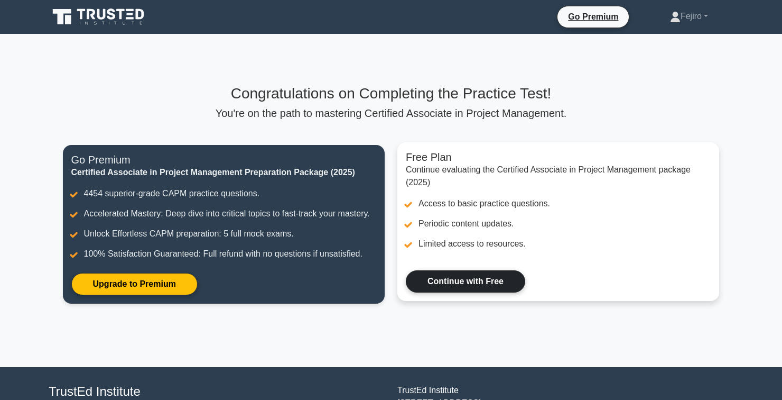
click at [477, 289] on link "Continue with Free" at bounding box center [465, 281] width 119 height 22
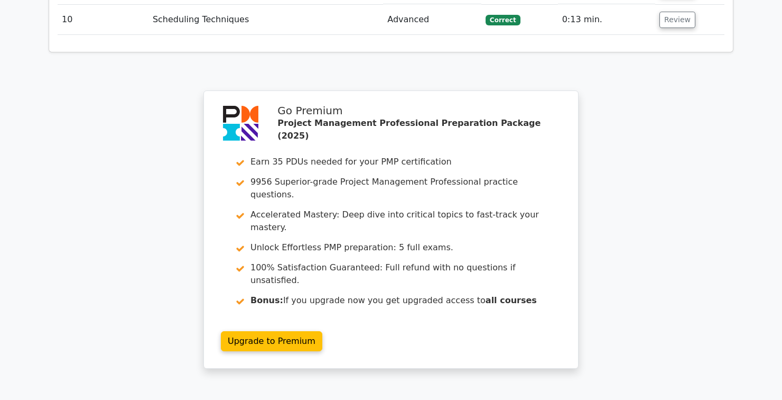
scroll to position [1822, 0]
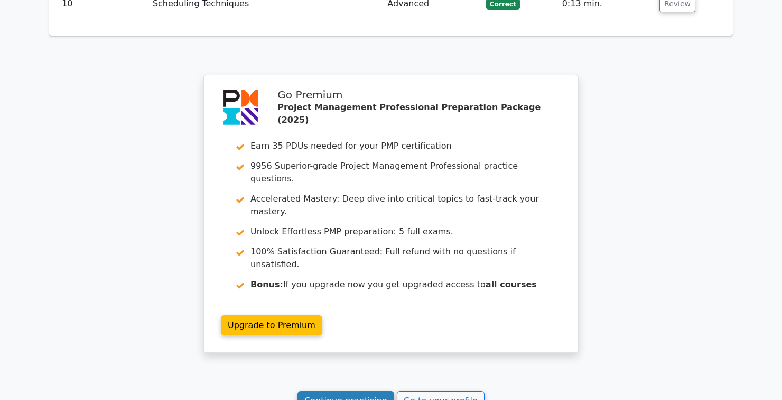
click at [364, 391] on link "Continue practicing" at bounding box center [346, 401] width 97 height 20
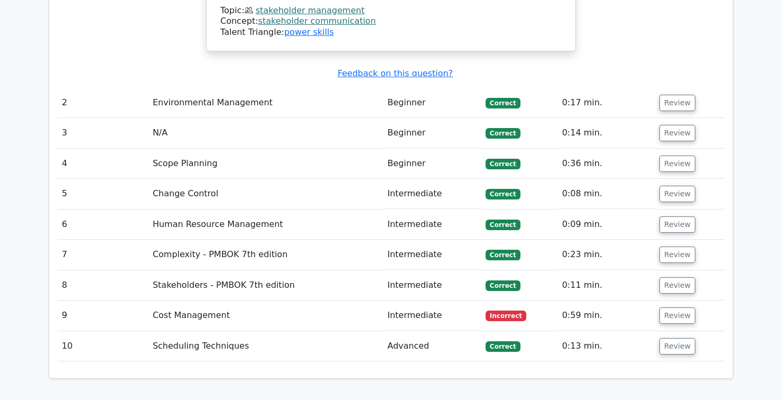
scroll to position [1478, 0]
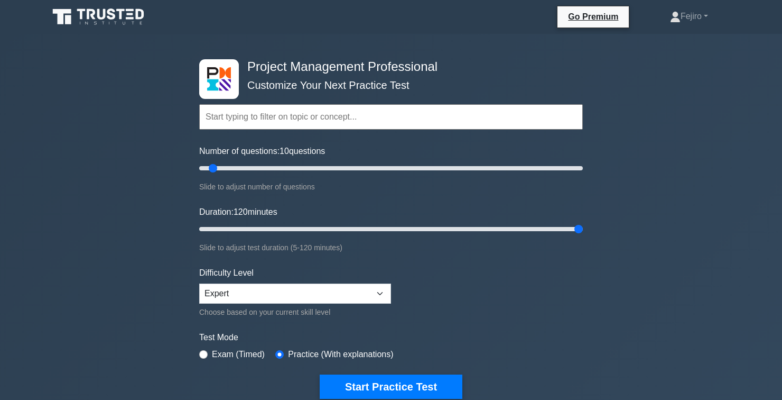
type input "120"
type input "200"
